Goal: Register for event/course

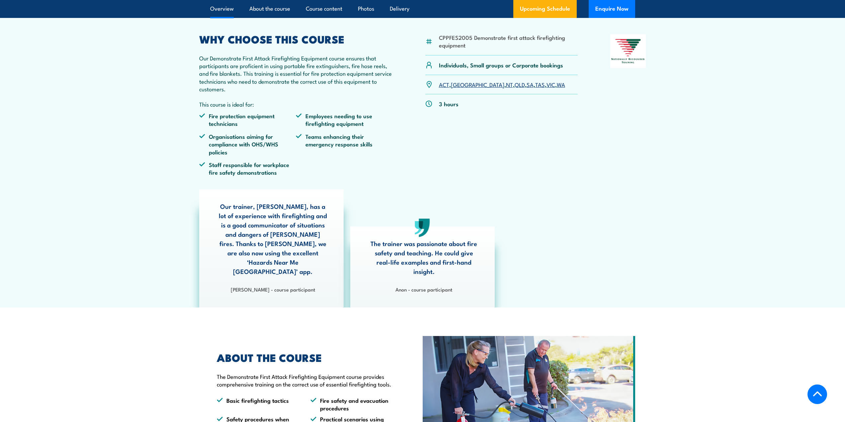
scroll to position [232, 0]
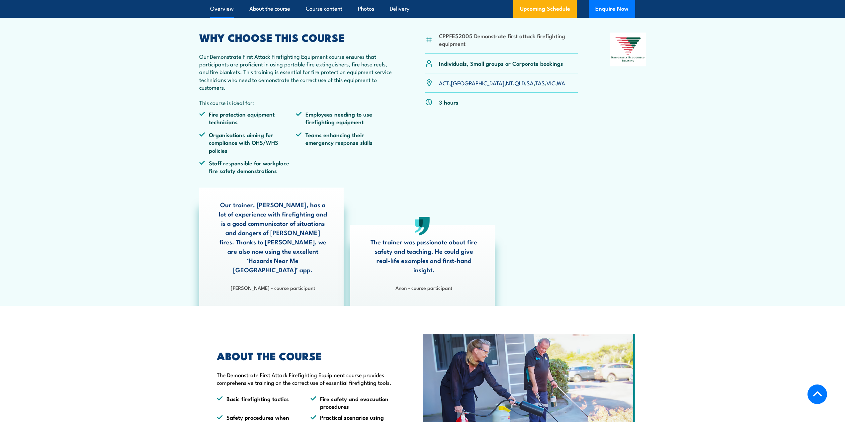
click at [460, 87] on link "[GEOGRAPHIC_DATA]" at bounding box center [477, 83] width 53 height 8
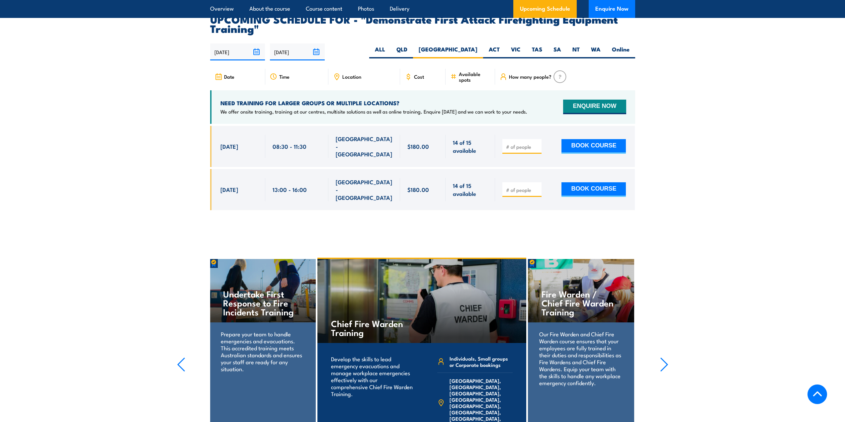
scroll to position [1204, 0]
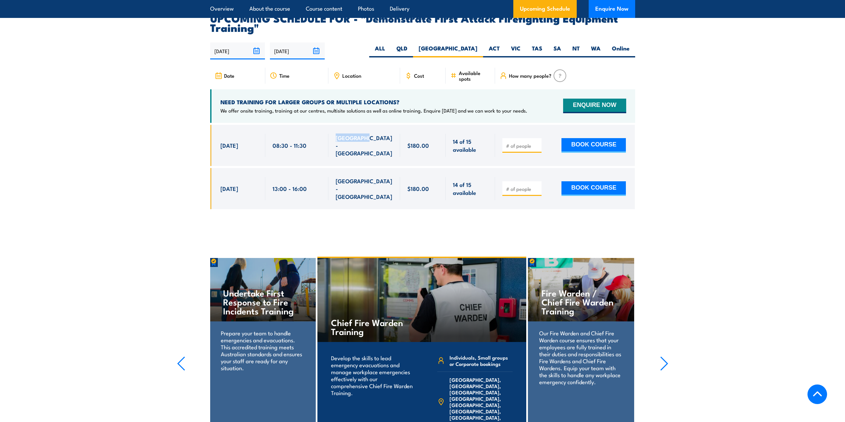
drag, startPoint x: 335, startPoint y: 129, endPoint x: 366, endPoint y: 130, distance: 31.2
click at [366, 130] on div "[GEOGRAPHIC_DATA] - [GEOGRAPHIC_DATA]" at bounding box center [364, 145] width 72 height 41
copy span "SMITHFIELD"
